Goal: Transaction & Acquisition: Purchase product/service

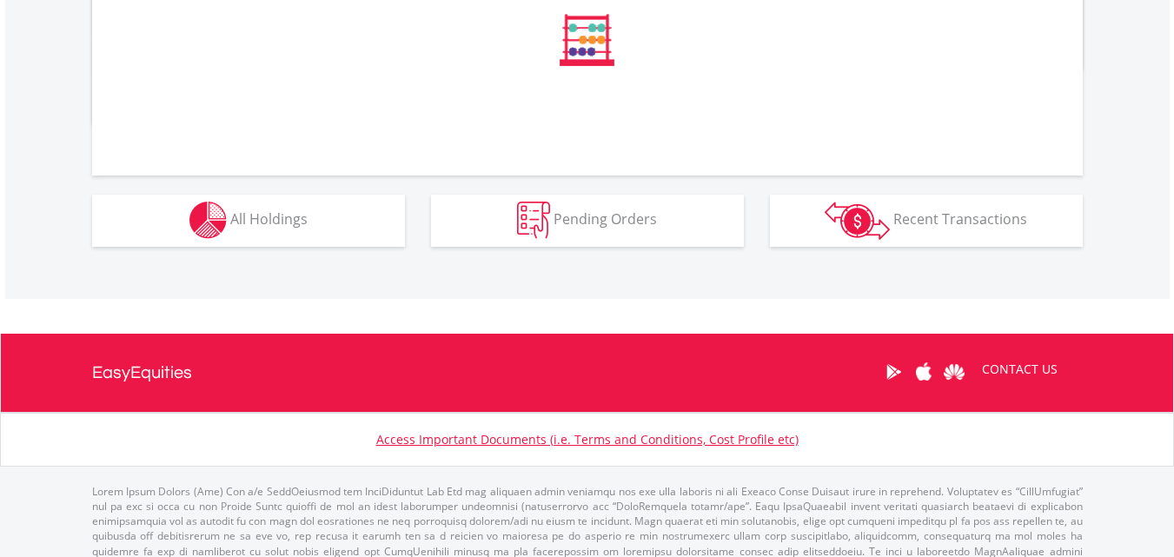
scroll to position [712, 0]
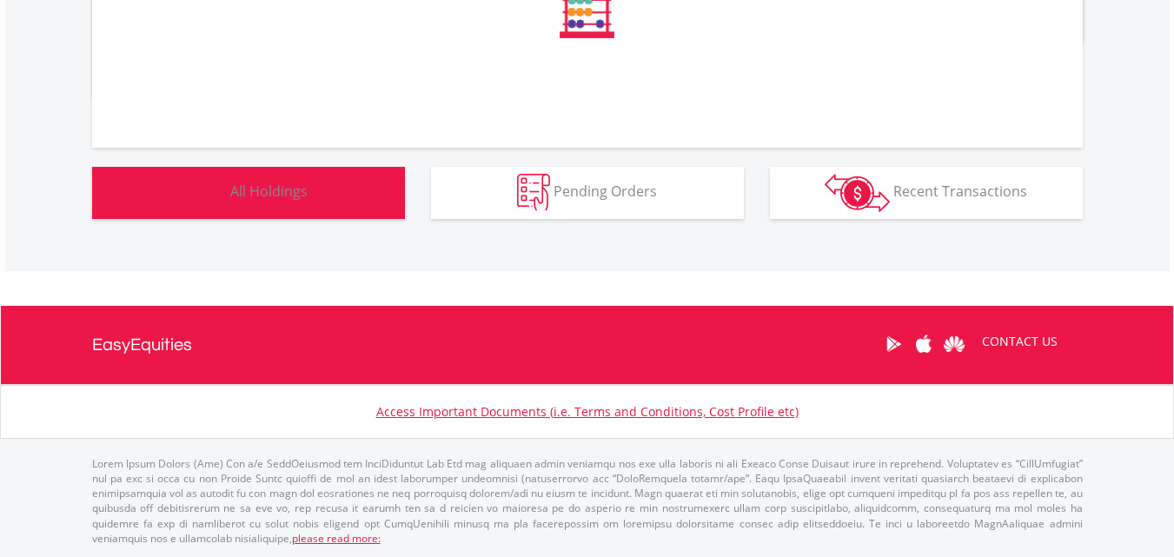
click at [278, 180] on button "Holdings All Holdings" at bounding box center [248, 193] width 313 height 52
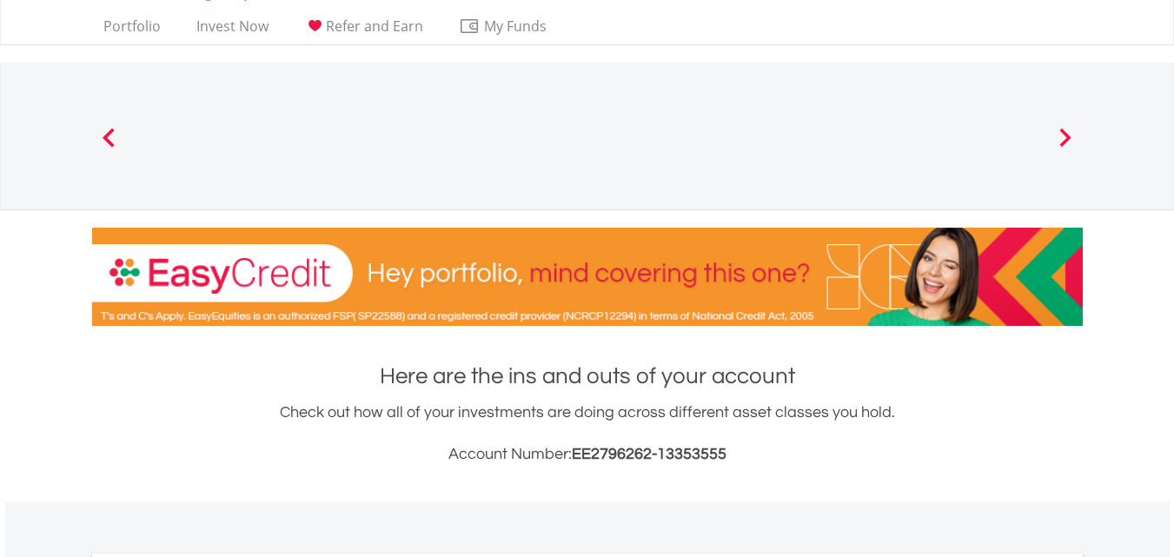
scroll to position [0, 0]
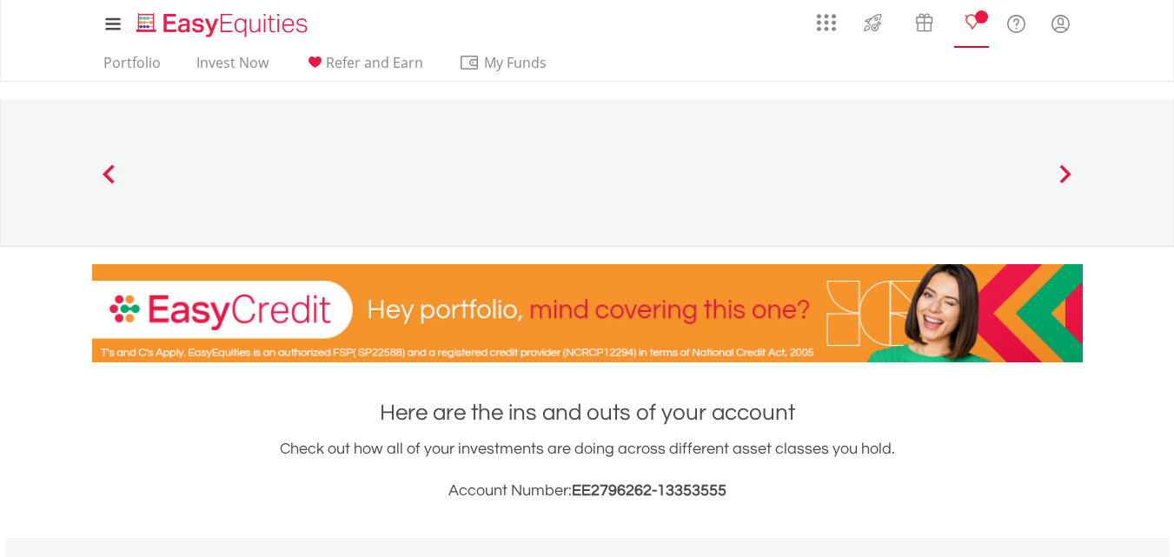
click at [971, 27] on lord-icon "Notifications" at bounding box center [972, 24] width 22 height 22
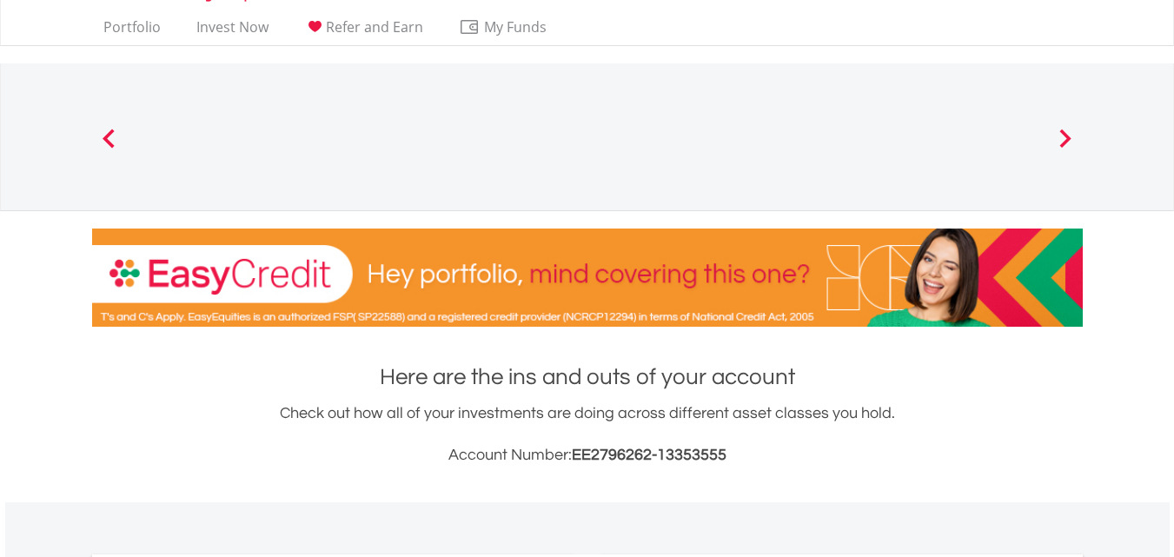
scroll to position [15, 0]
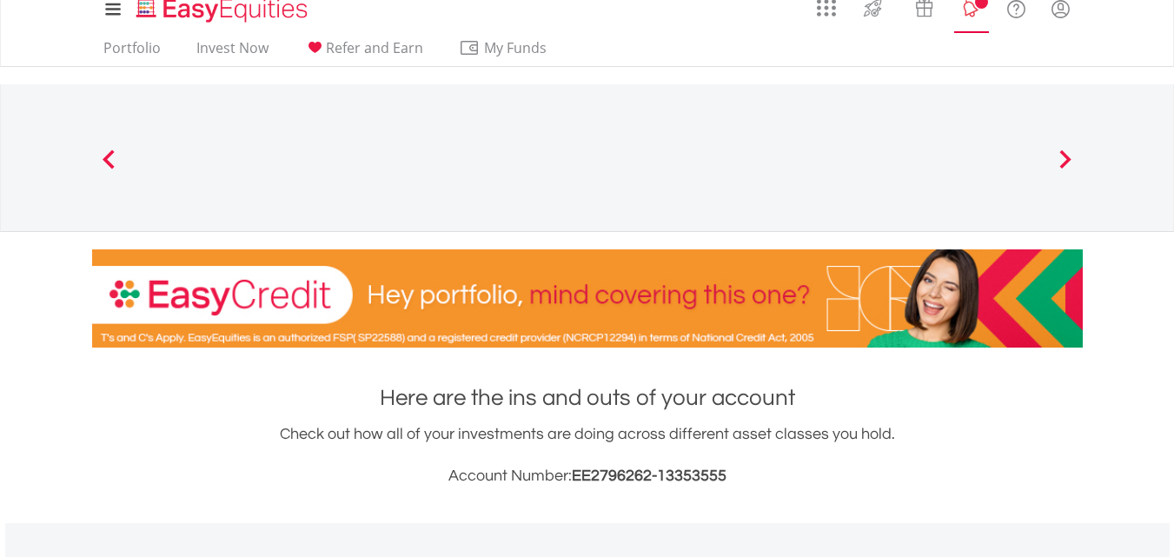
click at [975, 6] on lord-icon "Notifications" at bounding box center [972, 9] width 22 height 22
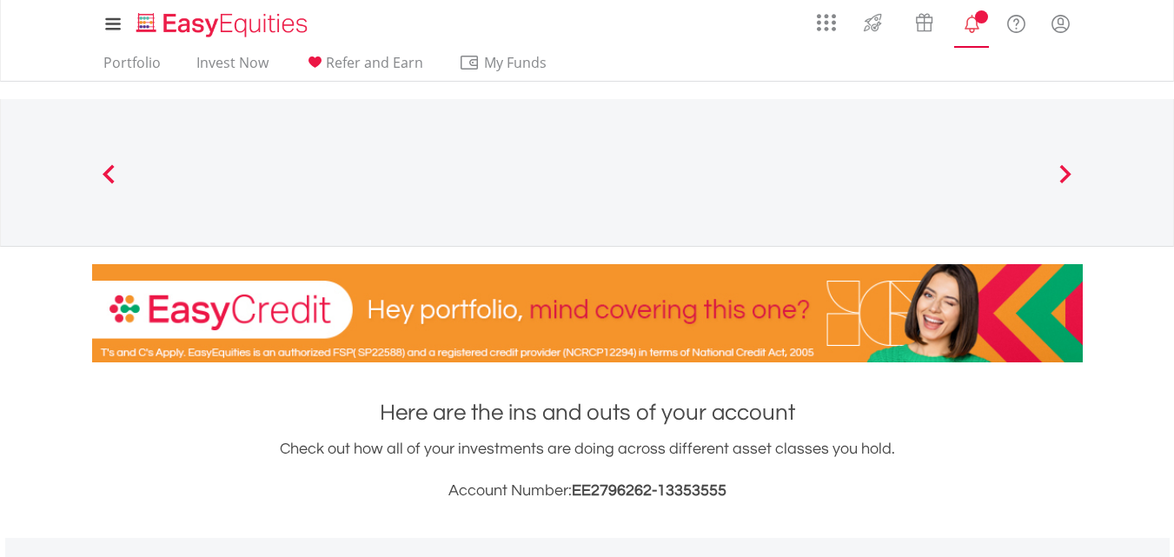
click at [974, 10] on link "Notifications" at bounding box center [972, 21] width 44 height 35
click at [973, 17] on lord-icon "Notifications" at bounding box center [972, 24] width 22 height 22
click at [221, 58] on link "Invest Now" at bounding box center [232, 67] width 86 height 27
click at [979, 19] on span "Notifications" at bounding box center [981, 16] width 13 height 13
